Goal: Task Accomplishment & Management: Manage account settings

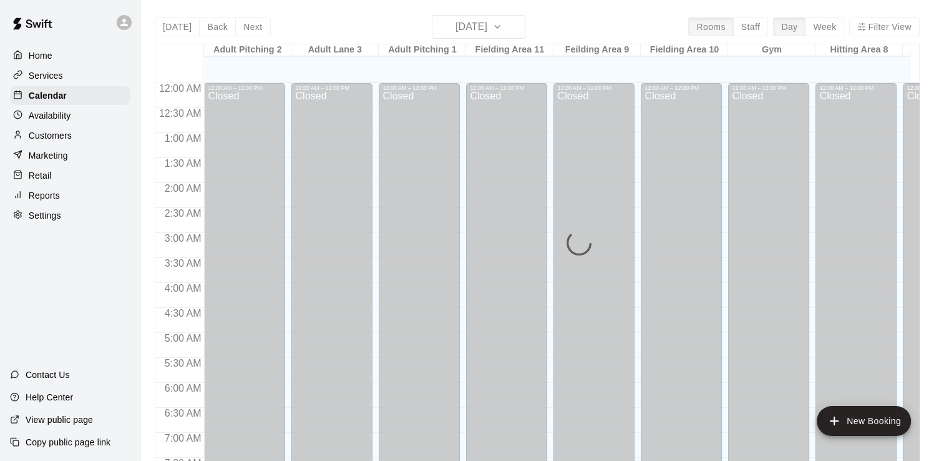
scroll to position [815, 334]
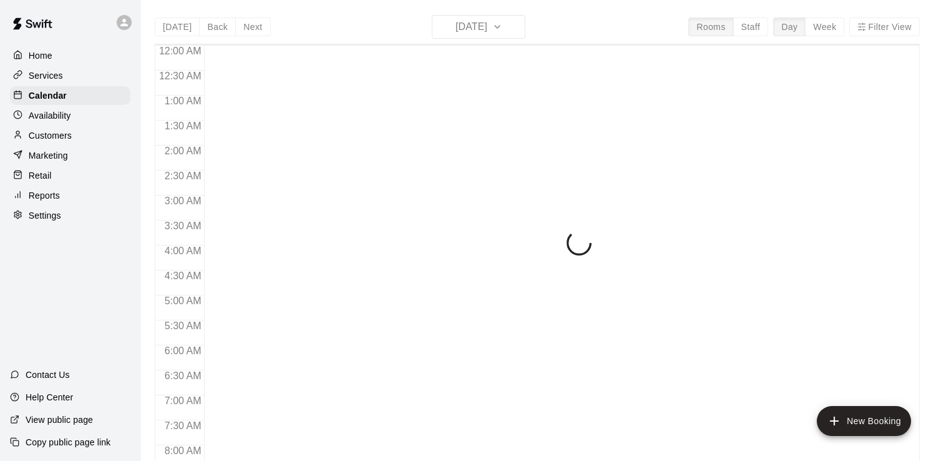
scroll to position [768, 0]
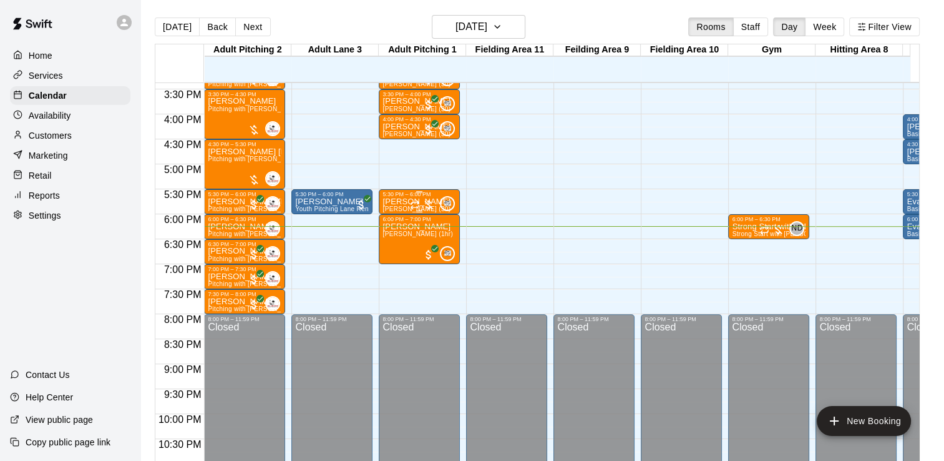
click at [401, 195] on div "5:30 PM – 6:00 PM" at bounding box center [420, 194] width 74 height 6
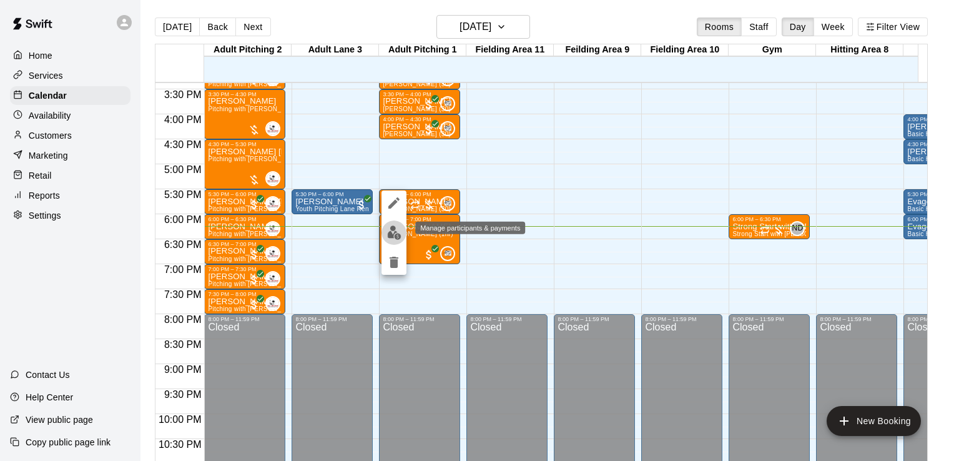
click at [392, 234] on img "edit" at bounding box center [394, 232] width 14 height 14
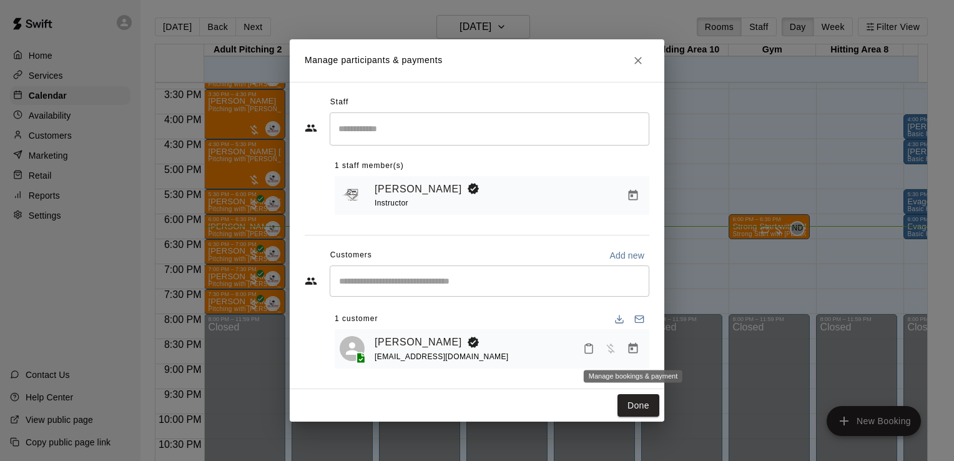
click at [627, 348] on button "Manage bookings & payment" at bounding box center [633, 348] width 22 height 22
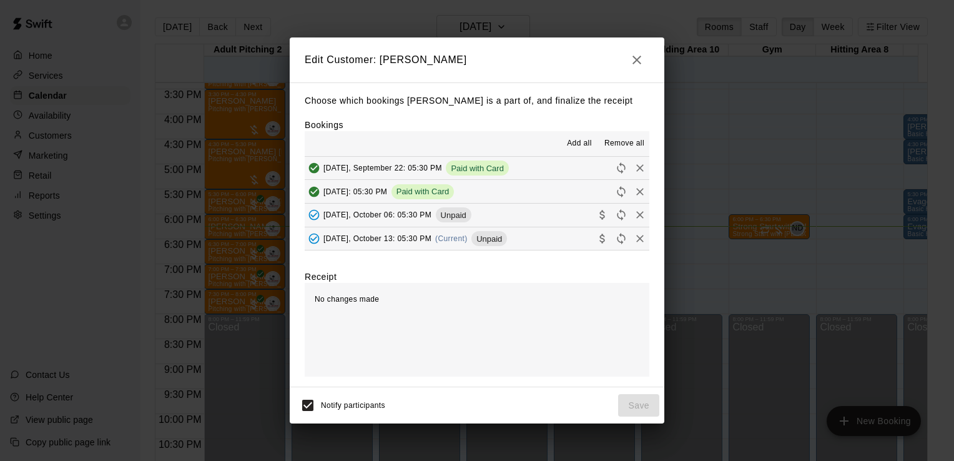
click at [381, 216] on span "[DATE], October 06: 05:30 PM" at bounding box center [377, 214] width 108 height 9
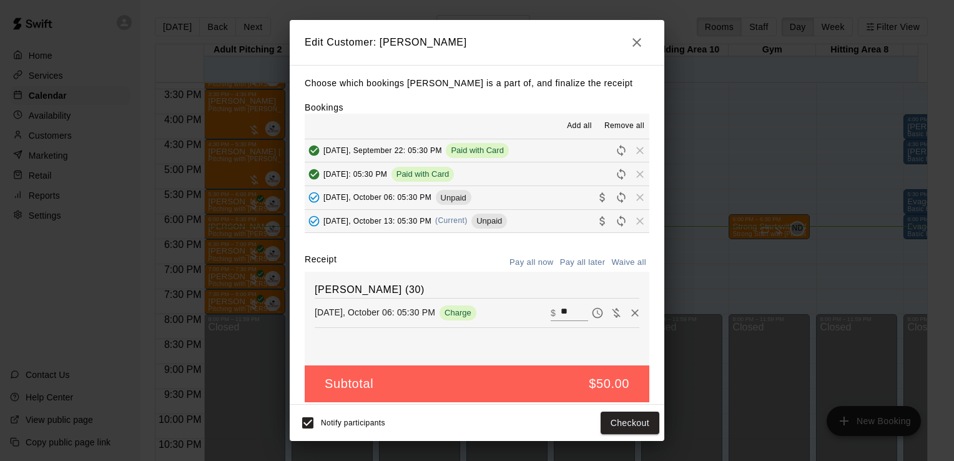
click at [371, 220] on span "[DATE], October 13: 05:30 PM" at bounding box center [377, 220] width 108 height 9
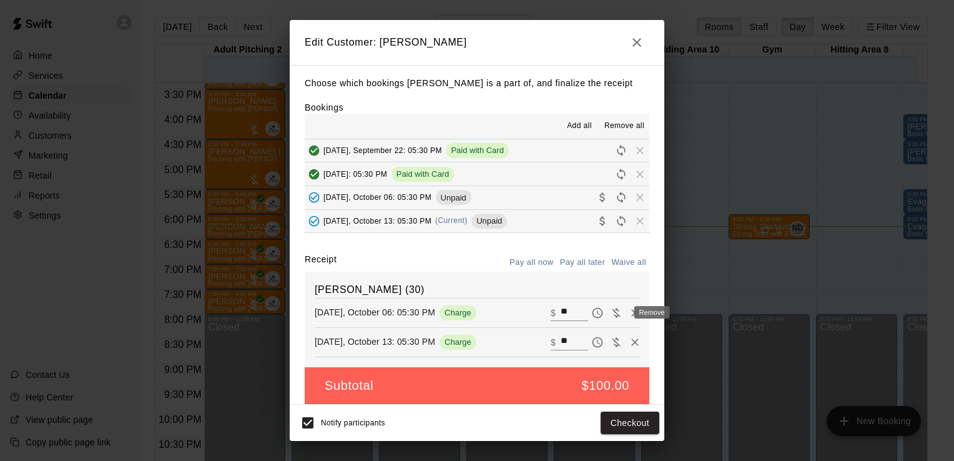
click at [631, 315] on icon "Remove" at bounding box center [634, 312] width 7 height 7
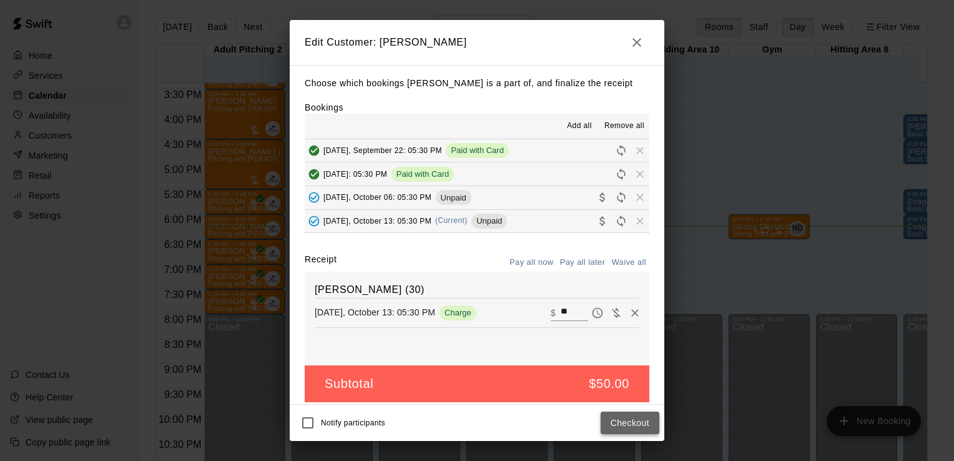
click at [615, 428] on button "Checkout" at bounding box center [629, 422] width 59 height 23
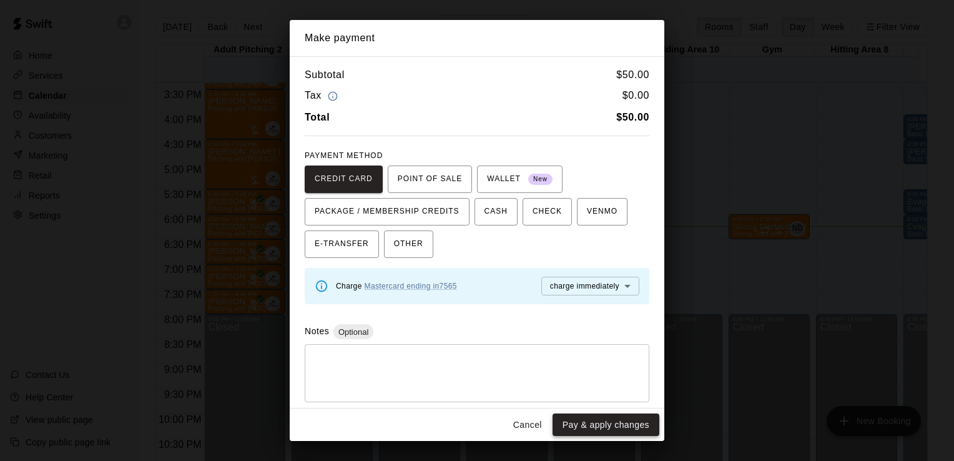
click at [614, 428] on button "Pay & apply changes" at bounding box center [605, 424] width 107 height 23
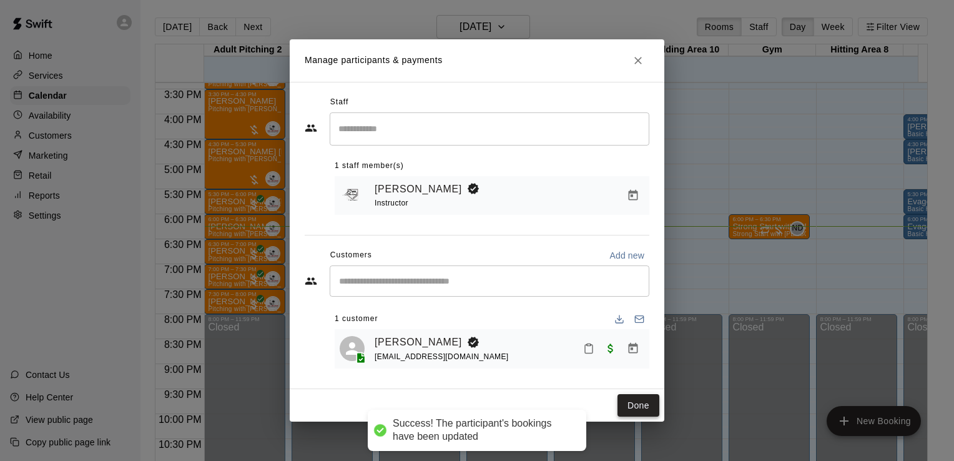
click at [648, 403] on button "Done" at bounding box center [638, 405] width 42 height 23
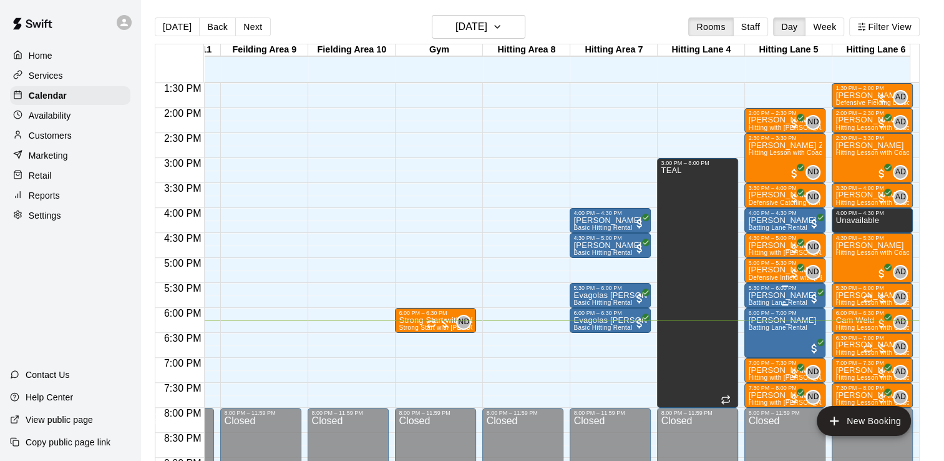
scroll to position [677, 334]
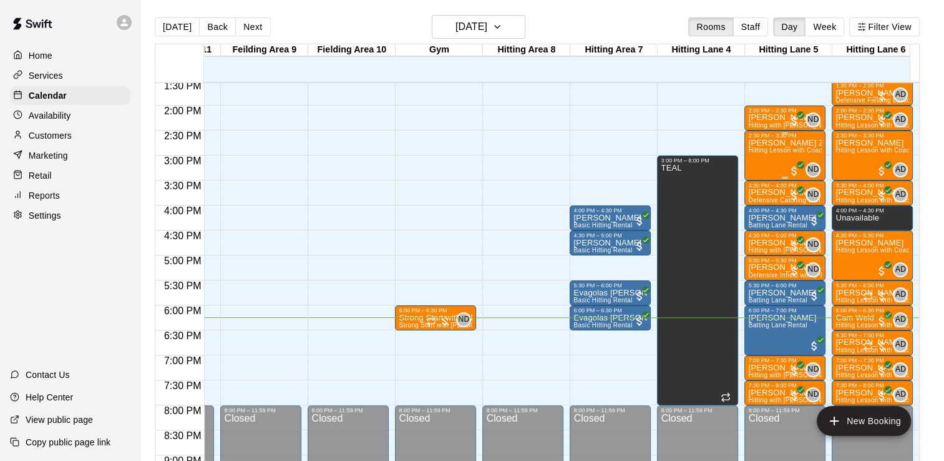
click at [766, 143] on p "[PERSON_NAME] Zebadua" at bounding box center [785, 143] width 74 height 0
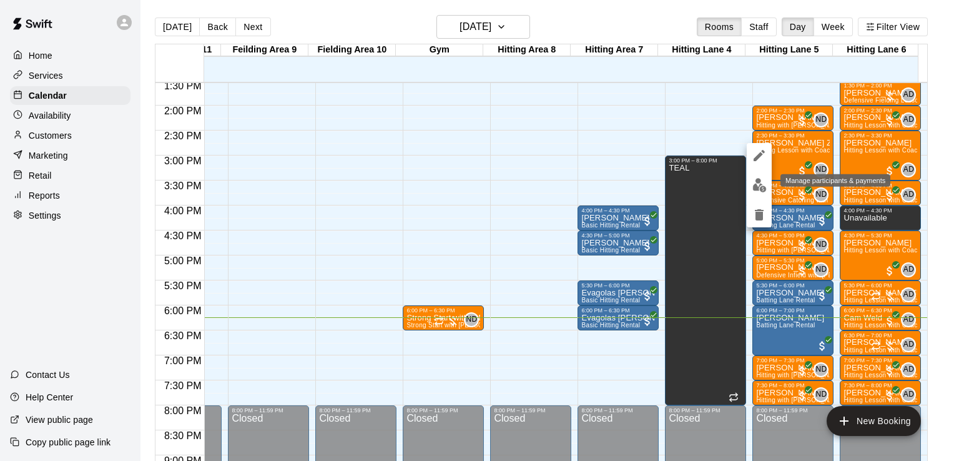
click at [762, 184] on img "edit" at bounding box center [759, 185] width 14 height 14
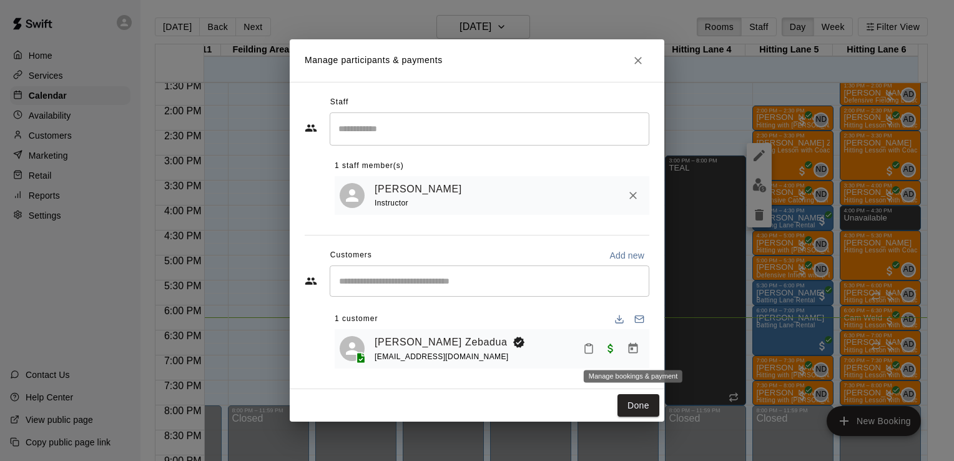
click at [635, 343] on icon "Manage bookings & payment" at bounding box center [633, 348] width 12 height 12
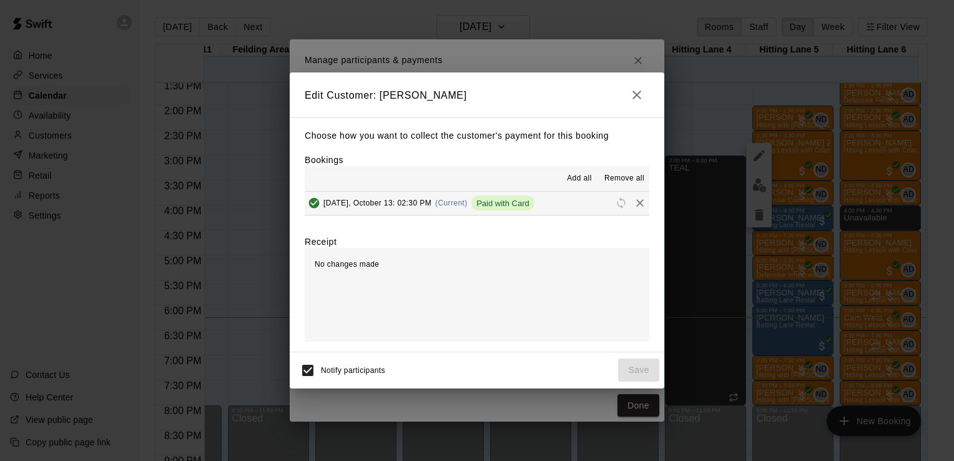
click at [620, 179] on span "Remove all" at bounding box center [624, 178] width 40 height 12
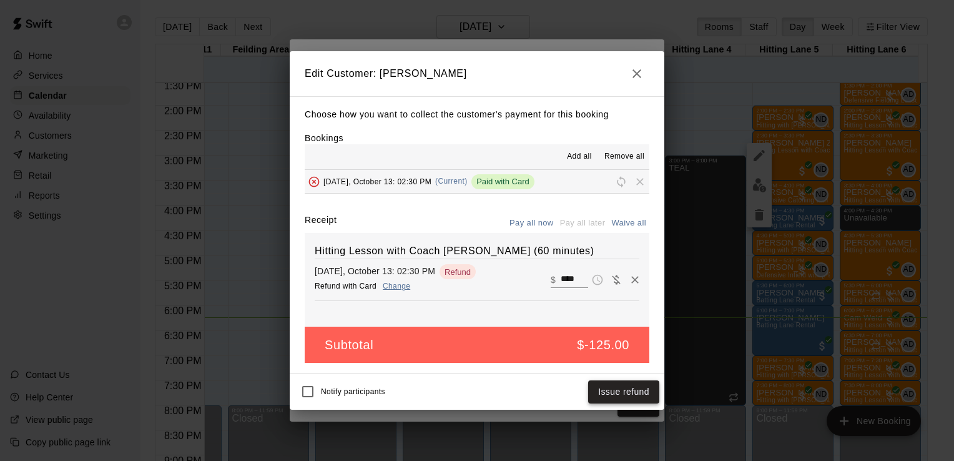
click at [605, 391] on button "Issue refund" at bounding box center [623, 391] width 71 height 23
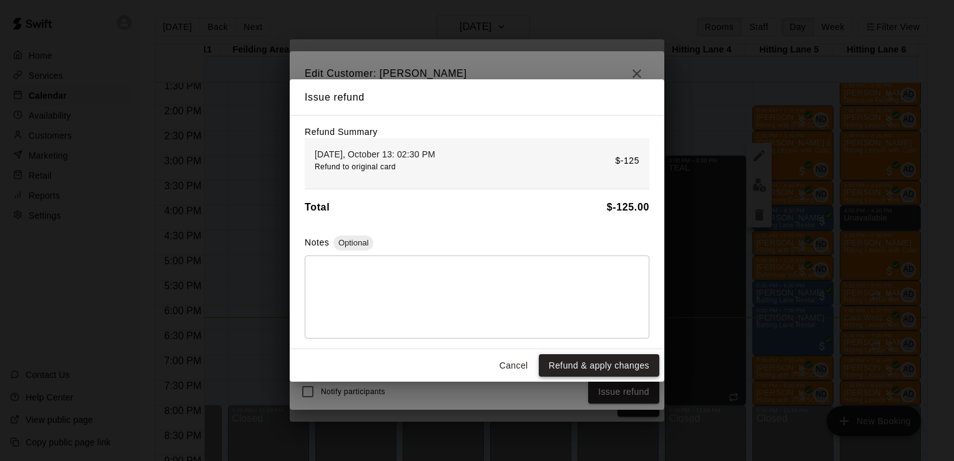
click at [615, 368] on button "Refund & apply changes" at bounding box center [599, 365] width 120 height 23
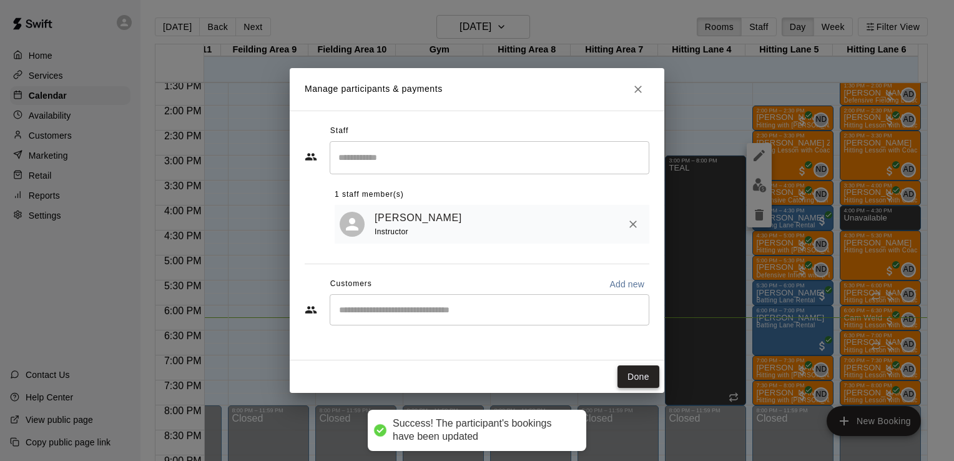
click at [639, 380] on button "Done" at bounding box center [638, 376] width 42 height 23
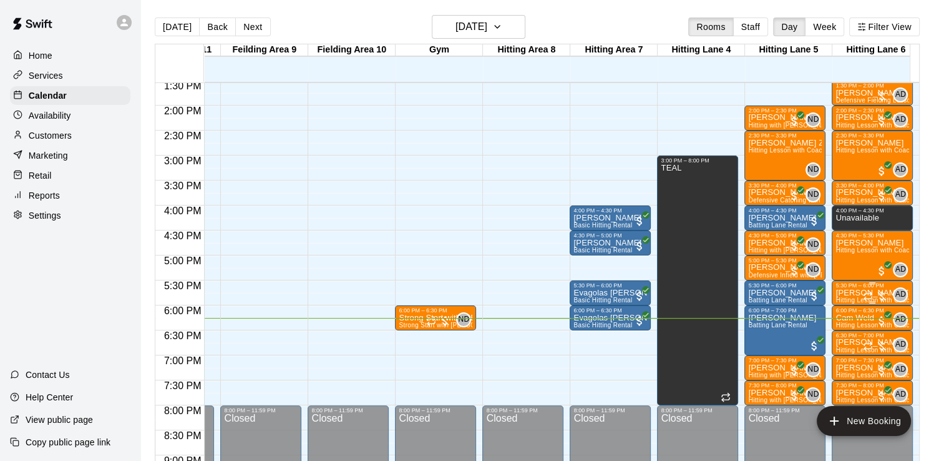
click at [860, 293] on p "[PERSON_NAME] [PERSON_NAME]" at bounding box center [873, 293] width 74 height 0
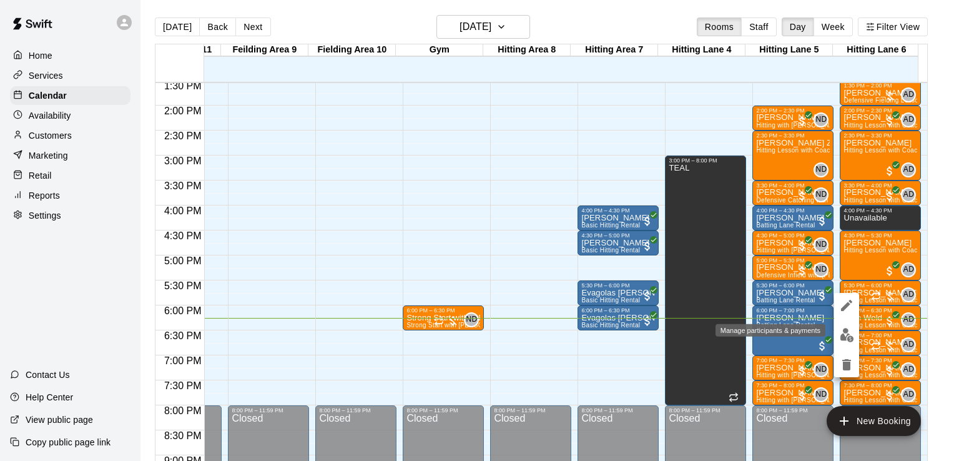
click at [849, 341] on img "edit" at bounding box center [847, 335] width 14 height 14
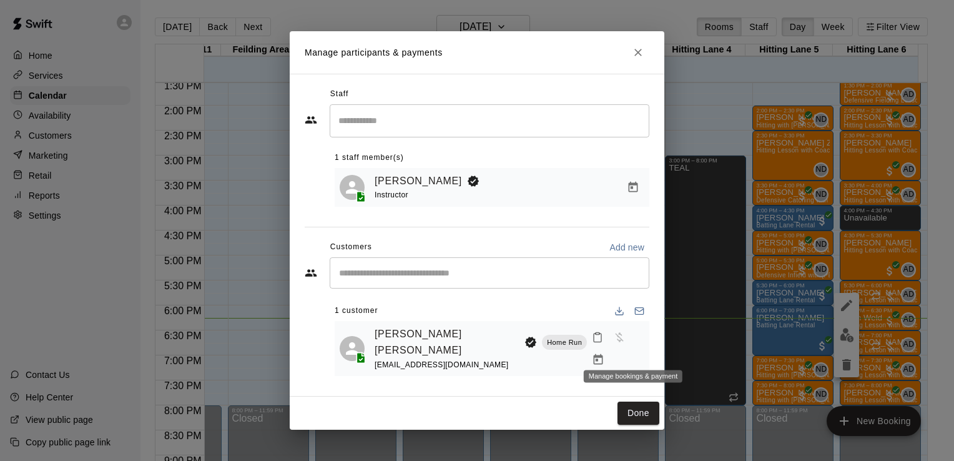
click at [604, 353] on icon "Manage bookings & payment" at bounding box center [598, 359] width 12 height 12
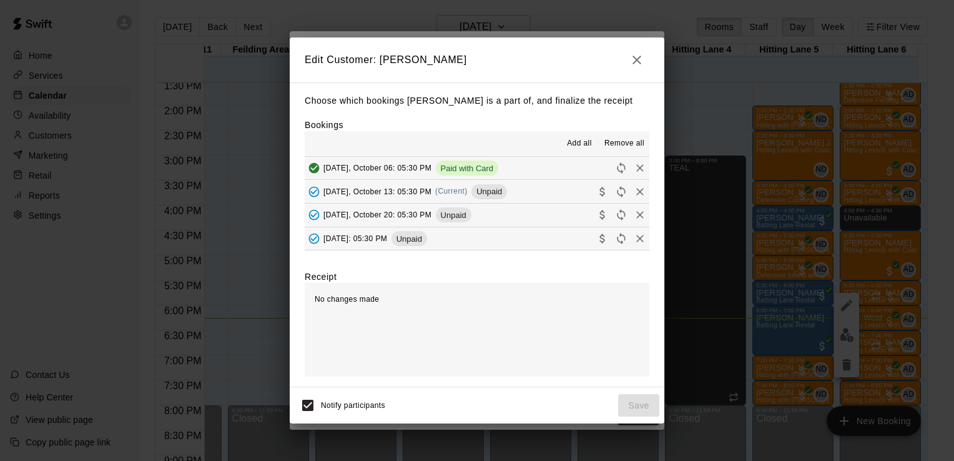
click at [411, 190] on span "[DATE], October 13: 05:30 PM" at bounding box center [377, 191] width 108 height 9
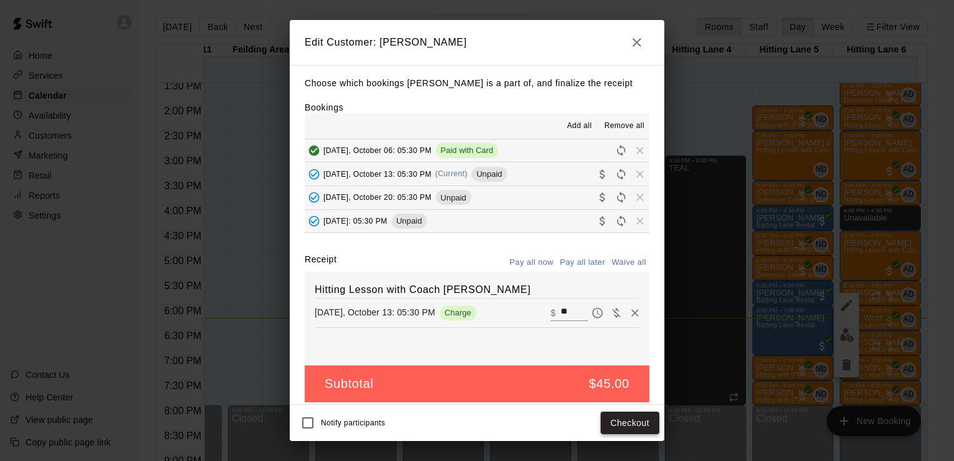
click at [614, 423] on button "Checkout" at bounding box center [629, 422] width 59 height 23
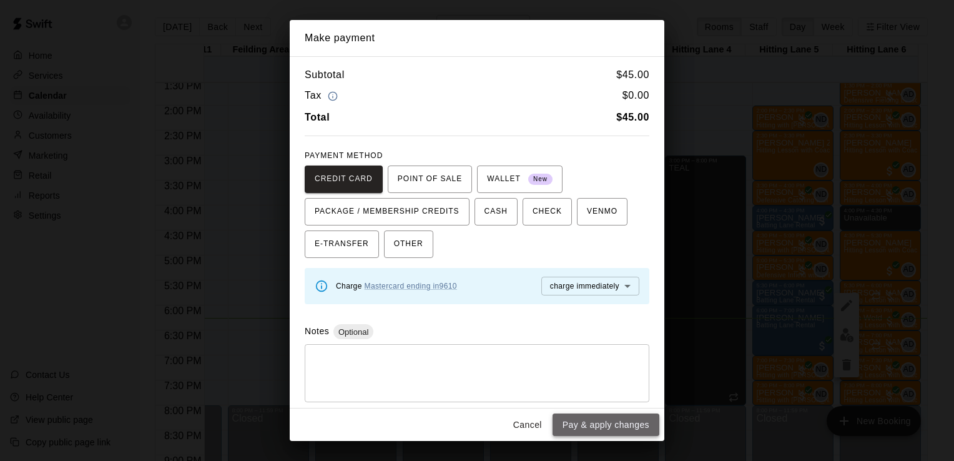
click at [617, 424] on button "Pay & apply changes" at bounding box center [605, 424] width 107 height 23
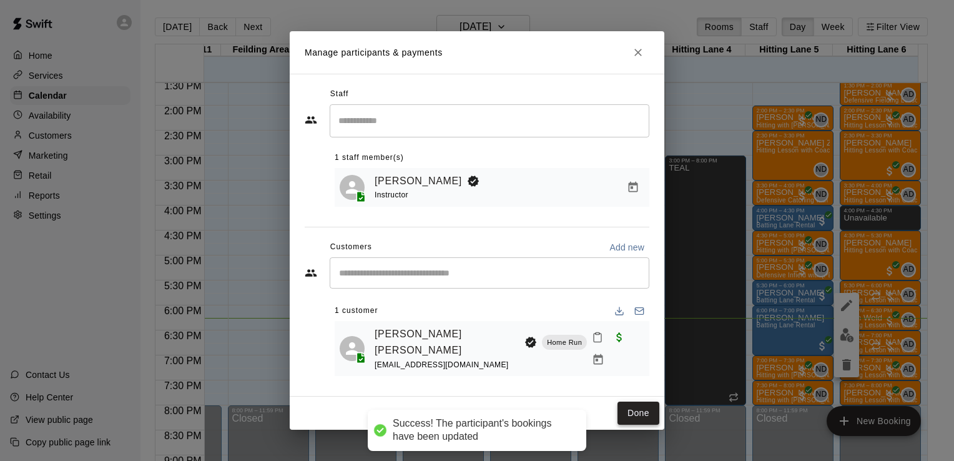
click at [649, 406] on button "Done" at bounding box center [638, 412] width 42 height 23
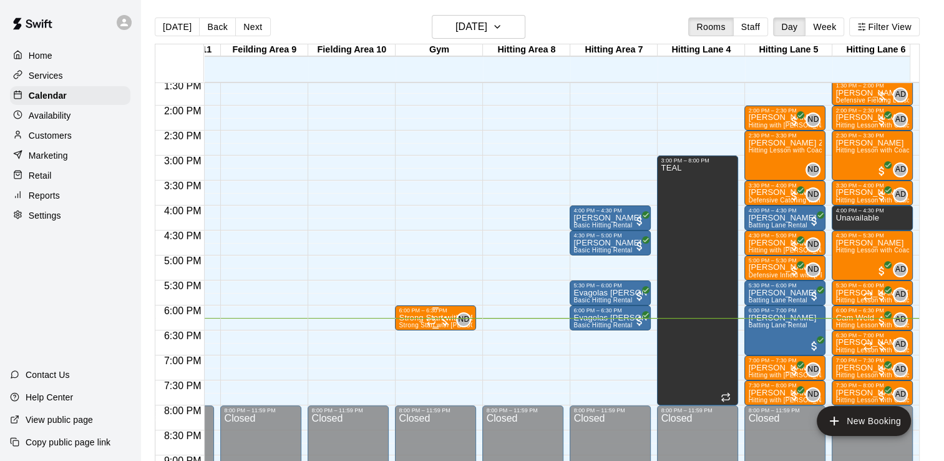
click at [433, 308] on div "6:00 PM – 6:30 PM" at bounding box center [436, 310] width 74 height 6
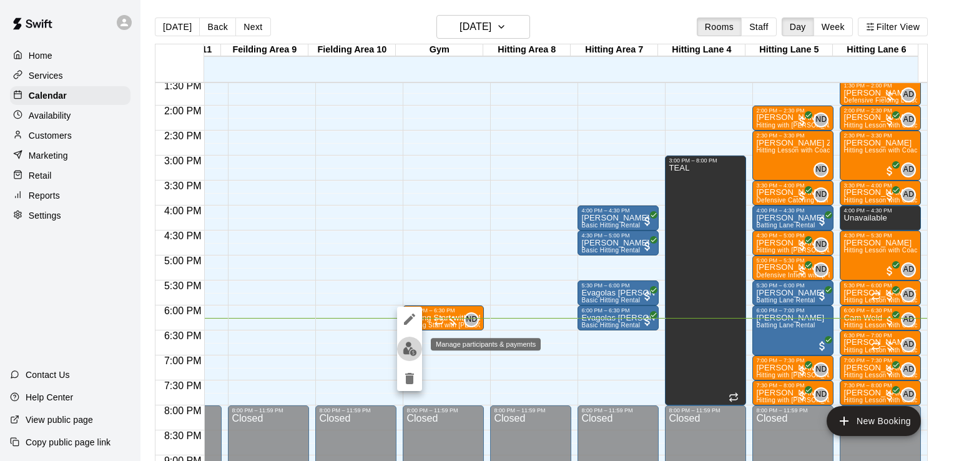
click at [408, 347] on img "edit" at bounding box center [410, 348] width 14 height 14
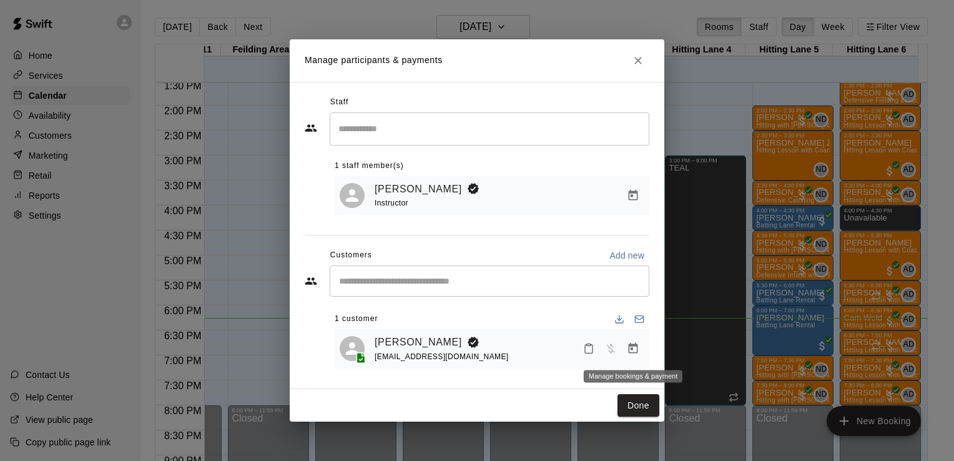
click at [632, 353] on icon "Manage bookings & payment" at bounding box center [633, 348] width 9 height 11
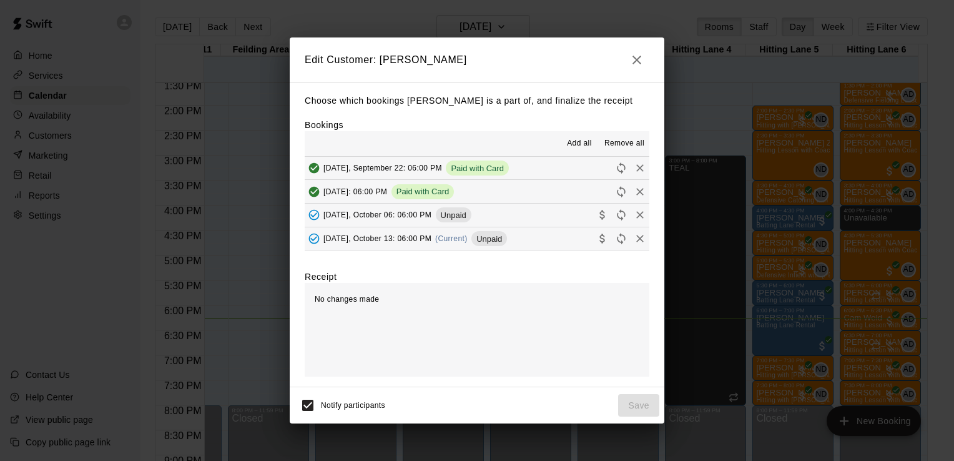
click at [375, 237] on span "[DATE], October 13: 06:00 PM" at bounding box center [377, 238] width 108 height 9
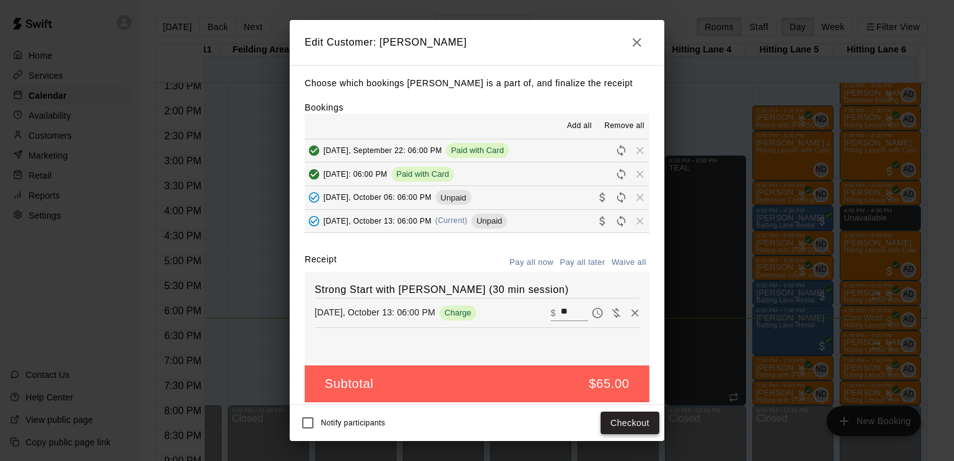
click at [617, 424] on button "Checkout" at bounding box center [629, 422] width 59 height 23
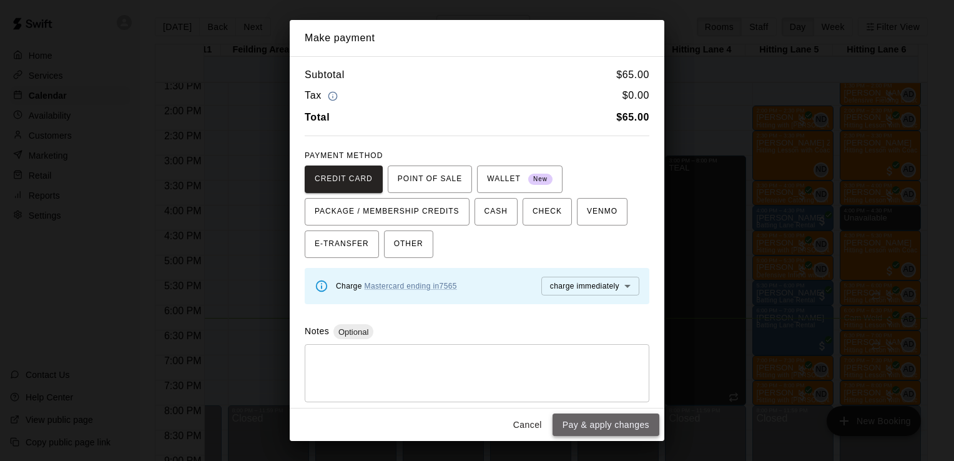
click at [622, 423] on button "Pay & apply changes" at bounding box center [605, 424] width 107 height 23
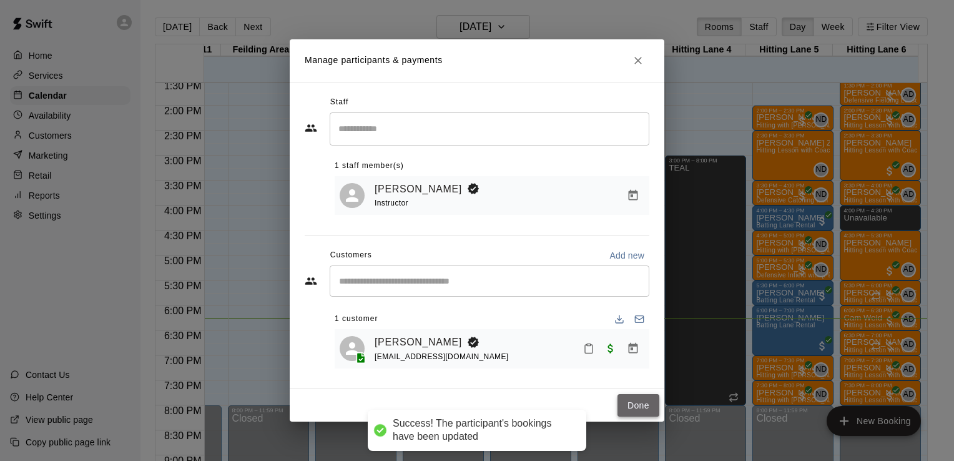
click at [635, 406] on button "Done" at bounding box center [638, 405] width 42 height 23
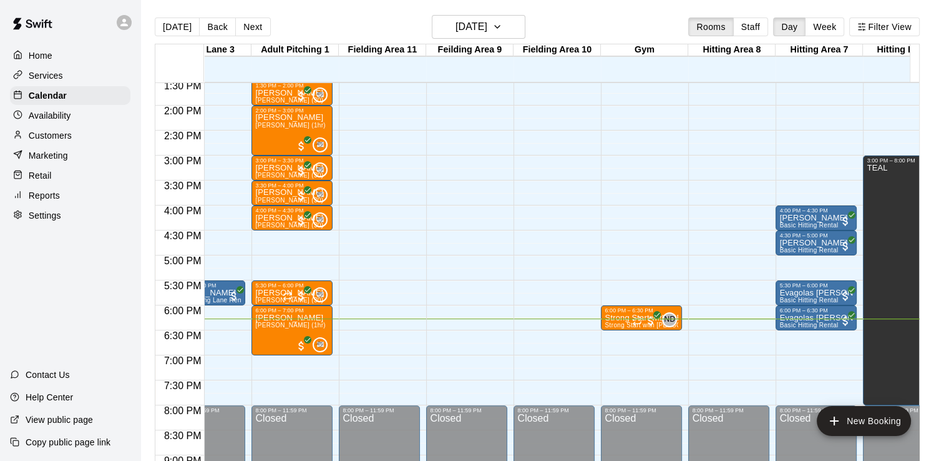
scroll to position [0, 0]
